Goal: Task Accomplishment & Management: Manage account settings

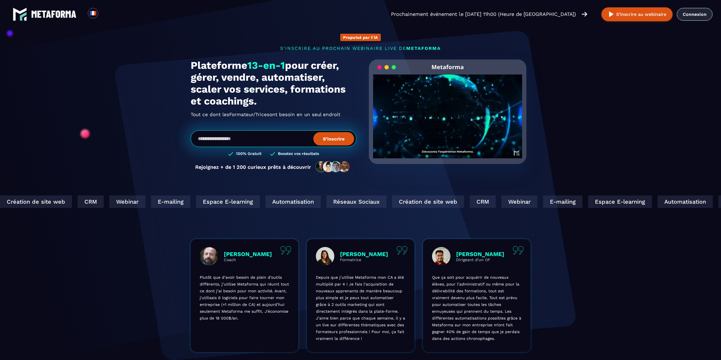
click at [690, 13] on link "Connexion" at bounding box center [695, 14] width 36 height 13
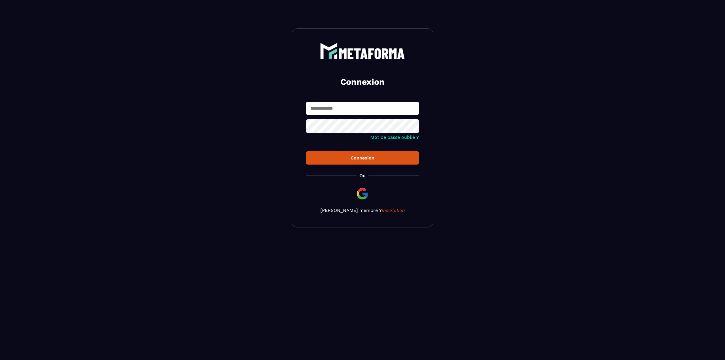
click at [392, 110] on input "text" at bounding box center [362, 108] width 113 height 13
type input "**********"
click at [363, 161] on div "Connexion" at bounding box center [363, 157] width 104 height 5
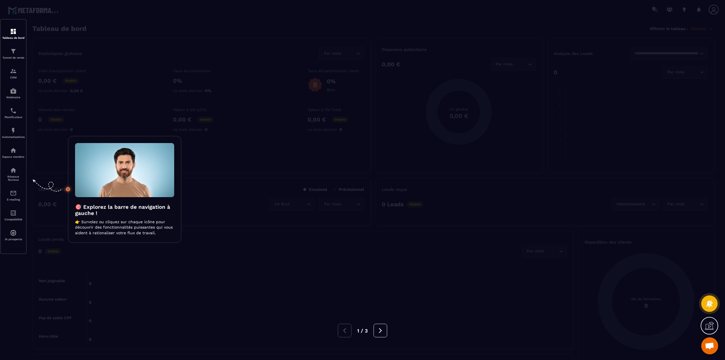
click at [12, 35] on div at bounding box center [362, 180] width 725 height 360
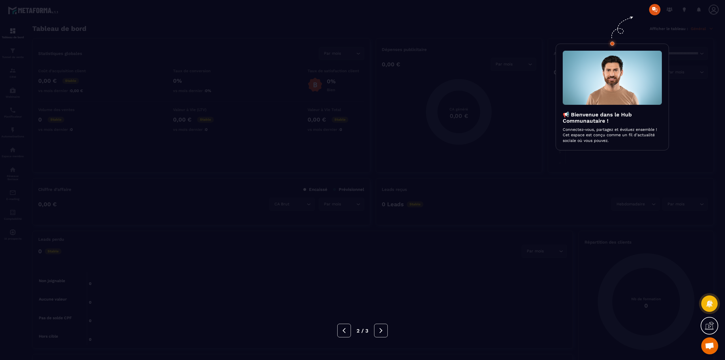
click at [660, 14] on div at bounding box center [362, 180] width 725 height 360
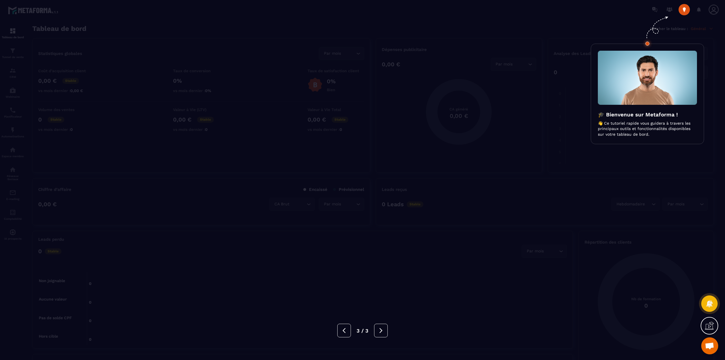
click at [676, 10] on div at bounding box center [362, 180] width 725 height 360
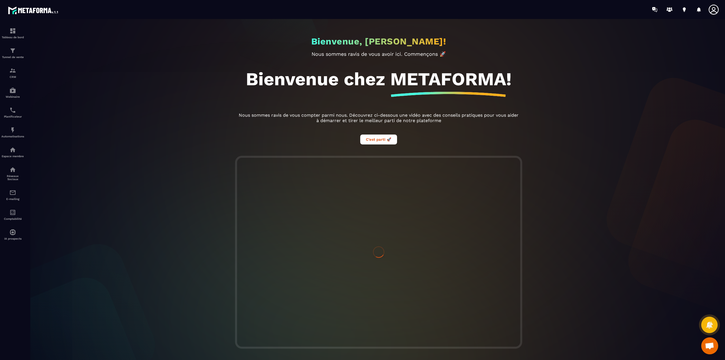
scroll to position [4, 0]
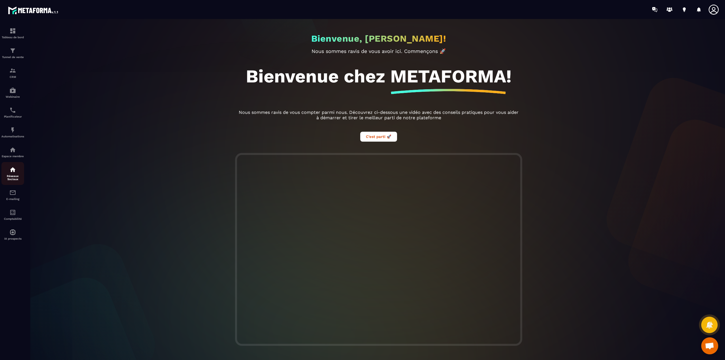
click at [14, 180] on p "Réseaux Sociaux" at bounding box center [12, 177] width 23 height 6
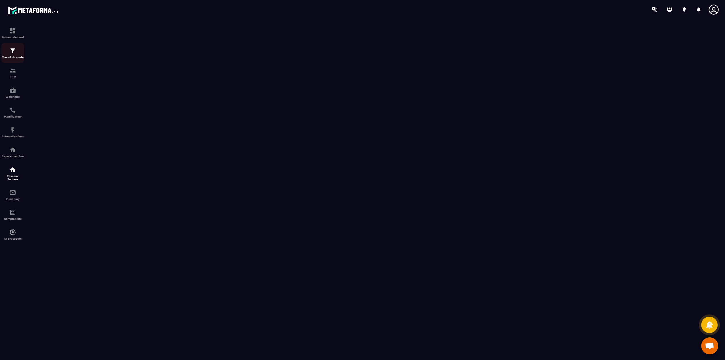
click at [10, 57] on p "Tunnel de vente" at bounding box center [12, 57] width 23 height 3
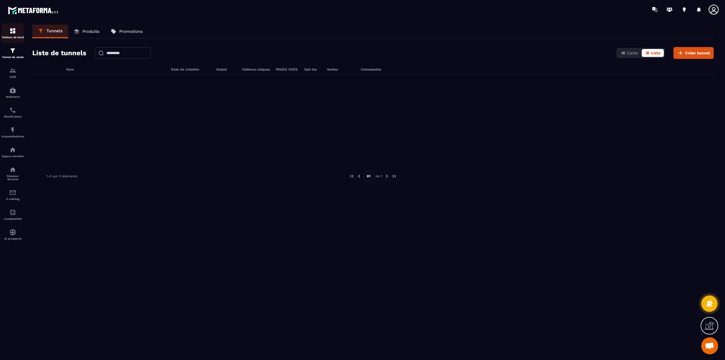
click at [11, 37] on p "Tableau de bord" at bounding box center [12, 37] width 23 height 3
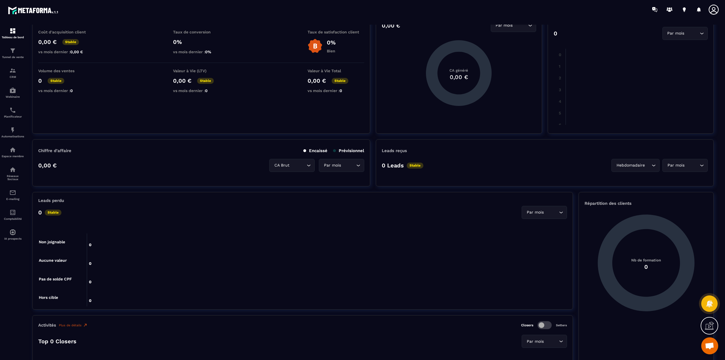
scroll to position [113, 0]
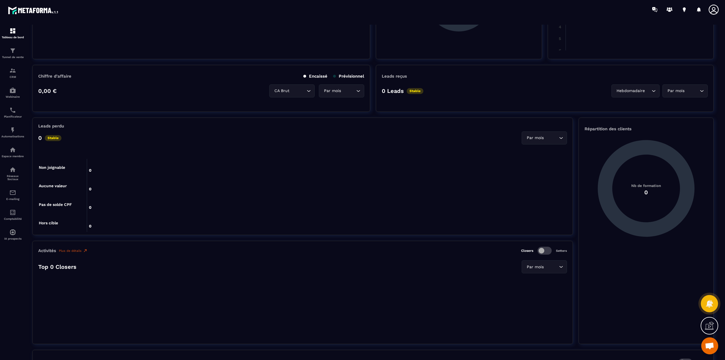
click at [706, 308] on div at bounding box center [709, 303] width 17 height 17
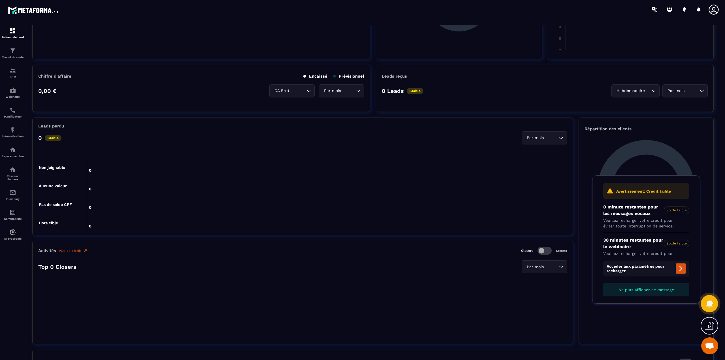
click at [707, 308] on icon at bounding box center [709, 303] width 8 height 8
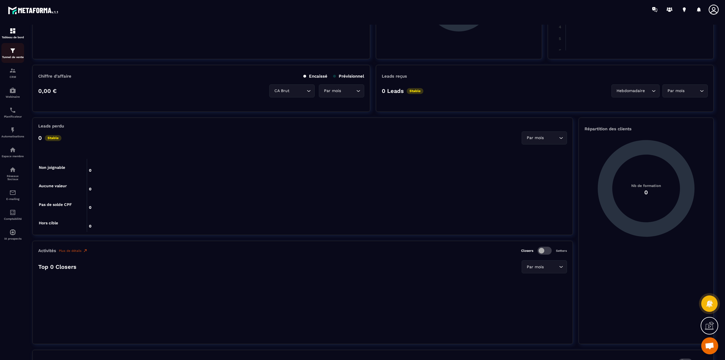
click at [14, 58] on p "Tunnel de vente" at bounding box center [12, 57] width 23 height 3
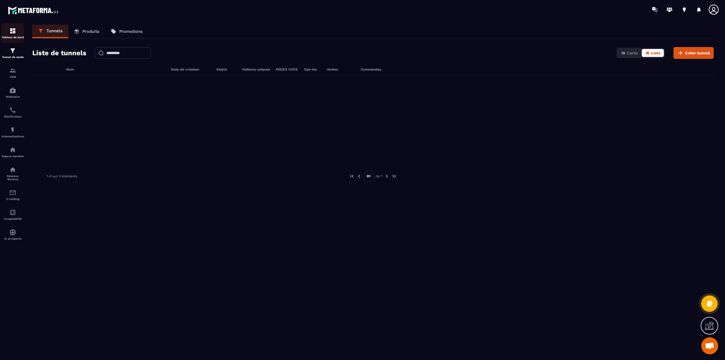
click at [18, 33] on div "Tableau de bord" at bounding box center [12, 32] width 23 height 11
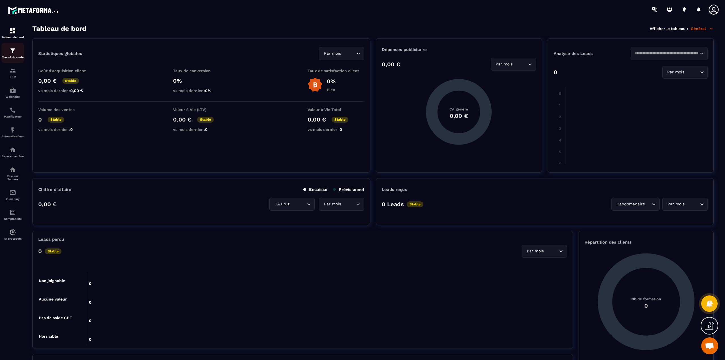
click at [14, 55] on div "Tunnel de vente" at bounding box center [12, 52] width 23 height 11
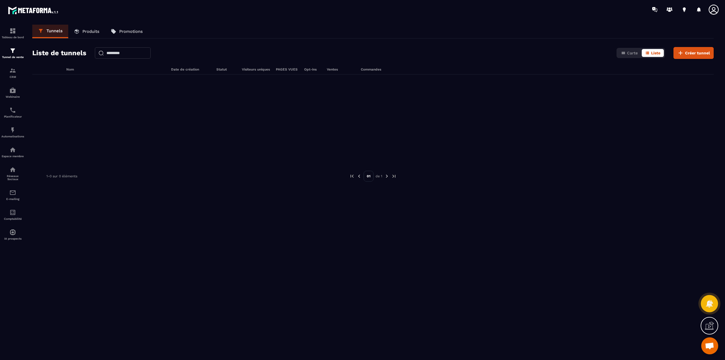
click at [711, 301] on icon at bounding box center [709, 303] width 8 height 8
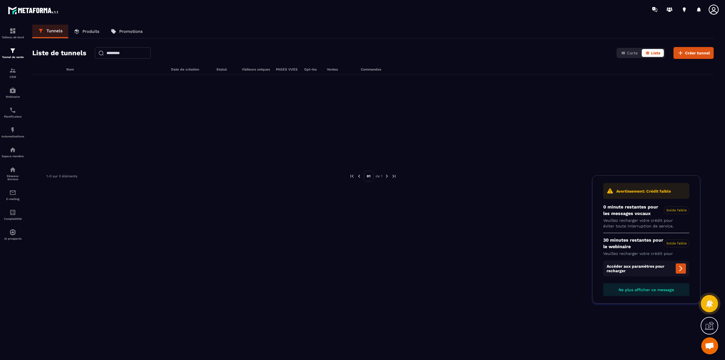
click at [711, 301] on icon at bounding box center [709, 303] width 8 height 8
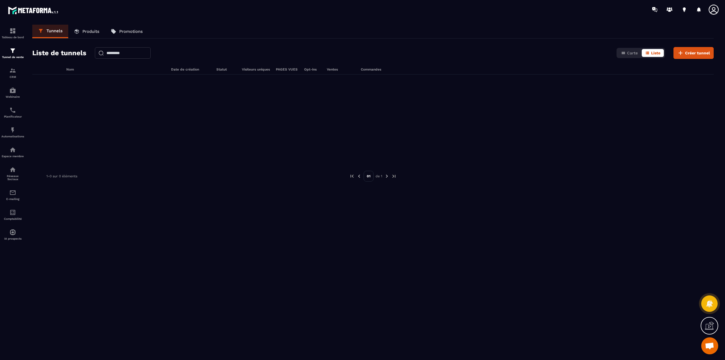
click at [710, 327] on icon at bounding box center [709, 325] width 9 height 9
